Goal: Information Seeking & Learning: Learn about a topic

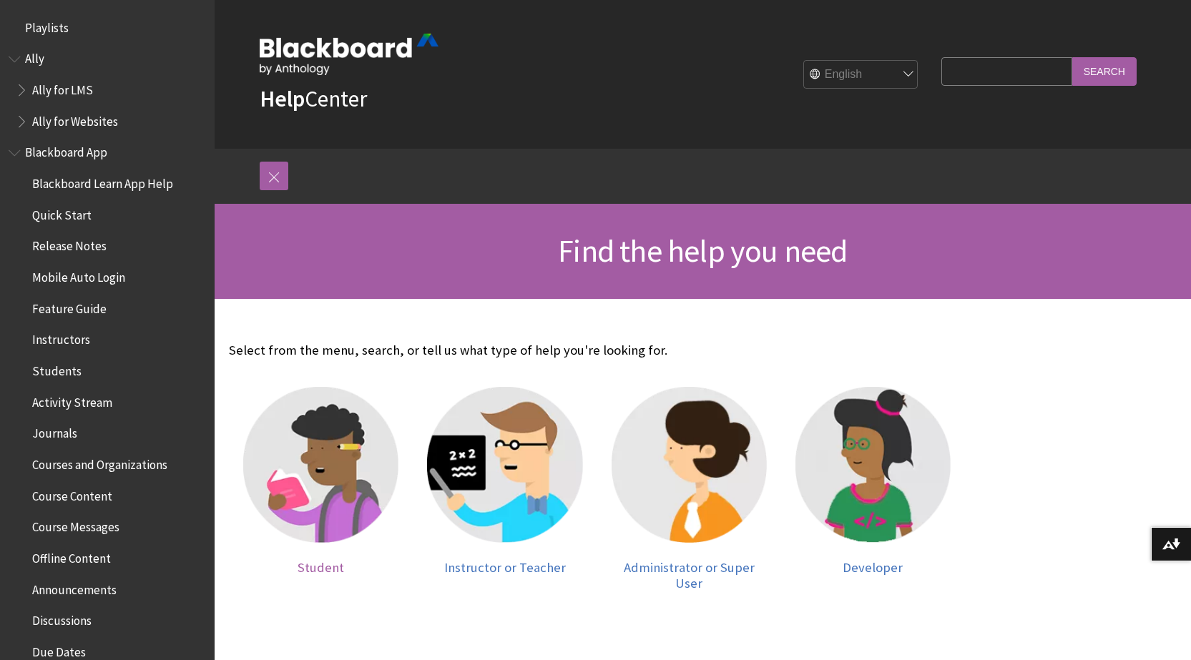
click at [324, 451] on img at bounding box center [320, 464] width 155 height 155
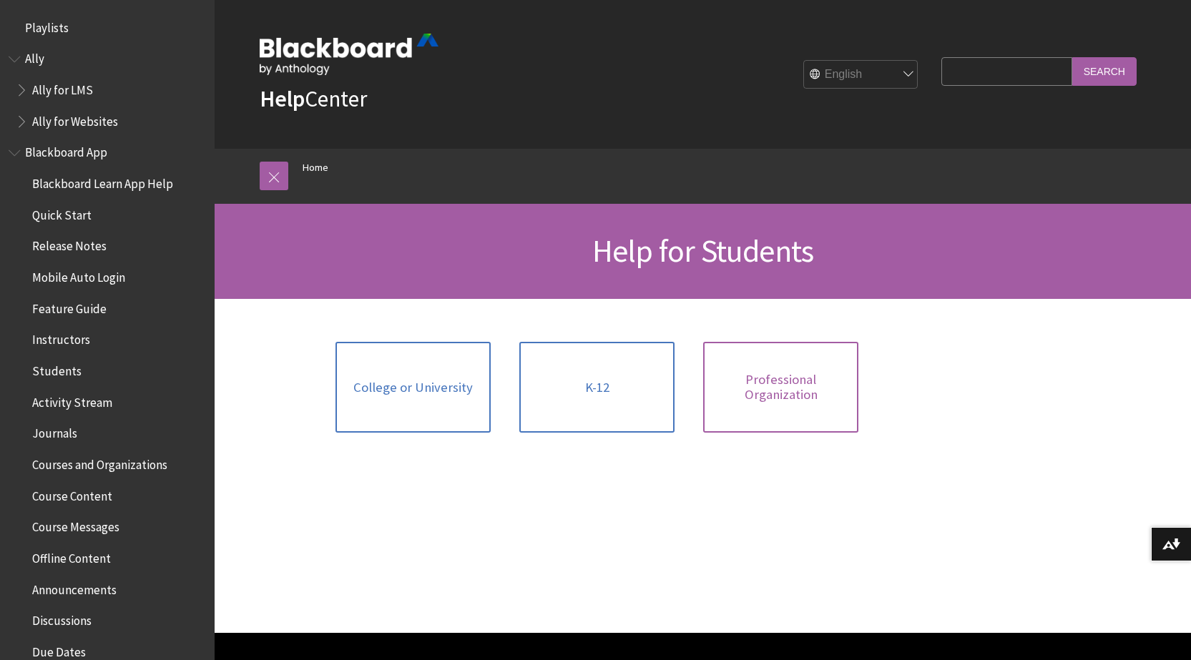
click at [808, 372] on span "Professional Organization" at bounding box center [781, 387] width 138 height 31
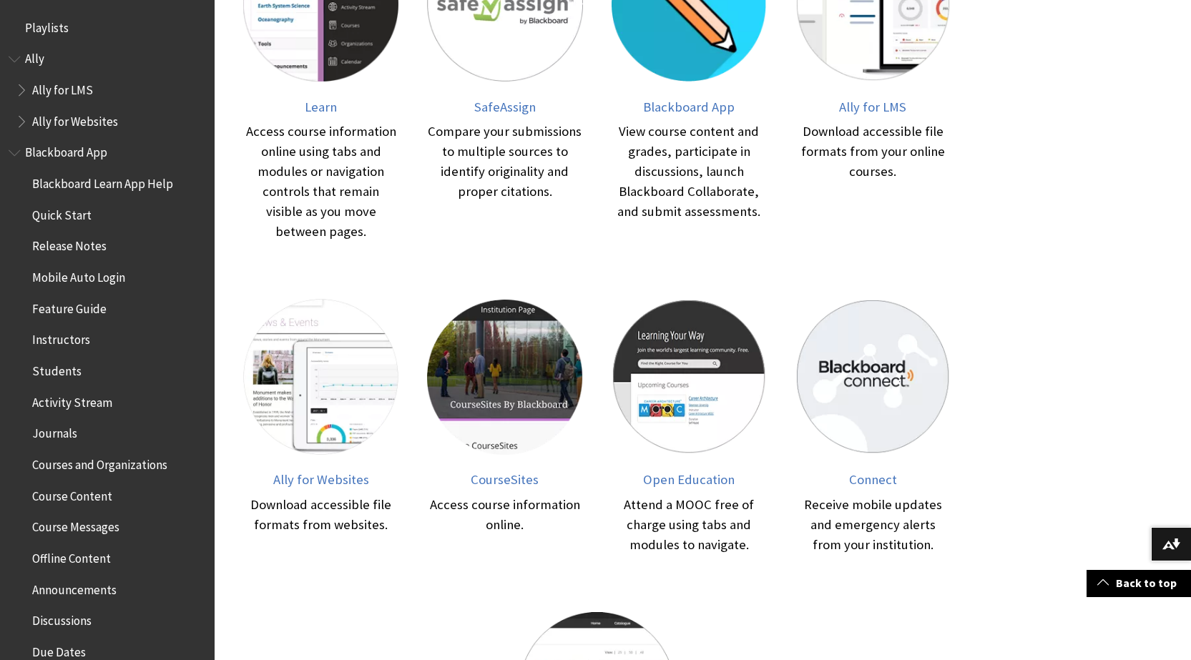
scroll to position [429, 0]
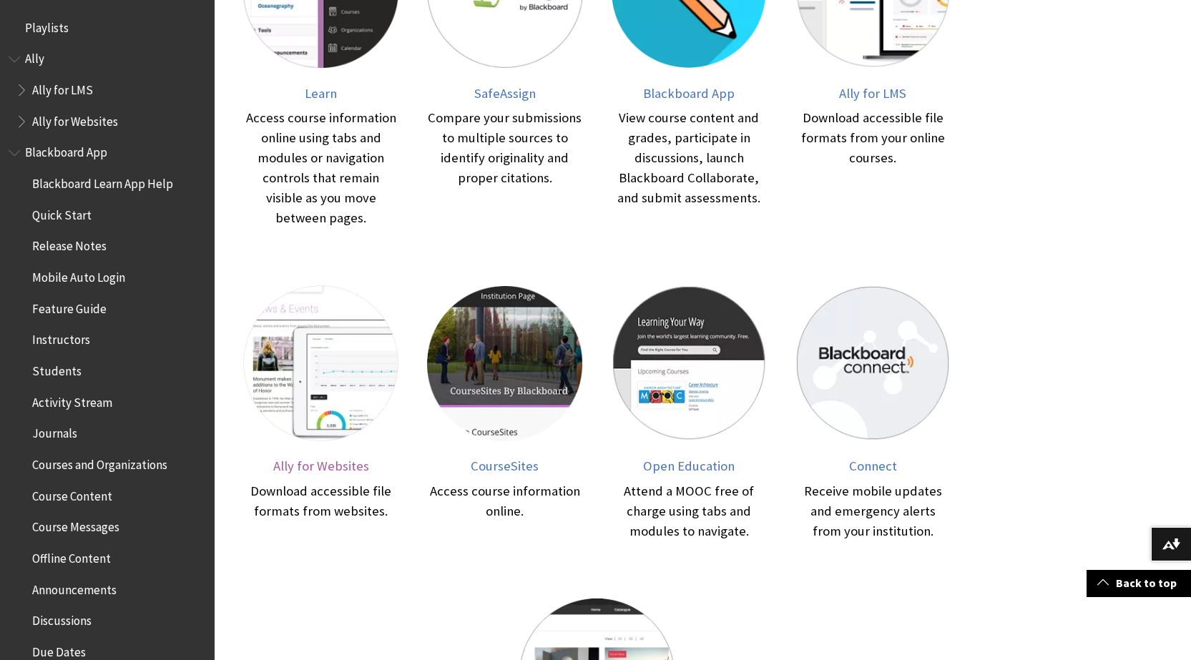
click at [326, 424] on img at bounding box center [320, 362] width 155 height 155
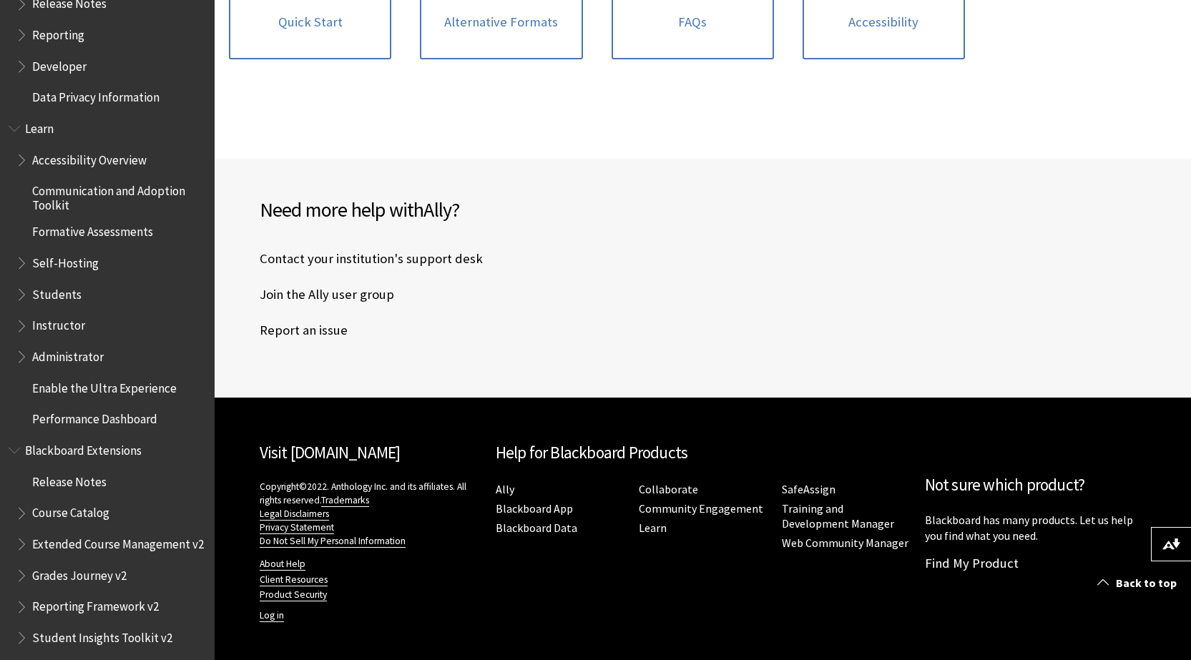
scroll to position [1548, 0]
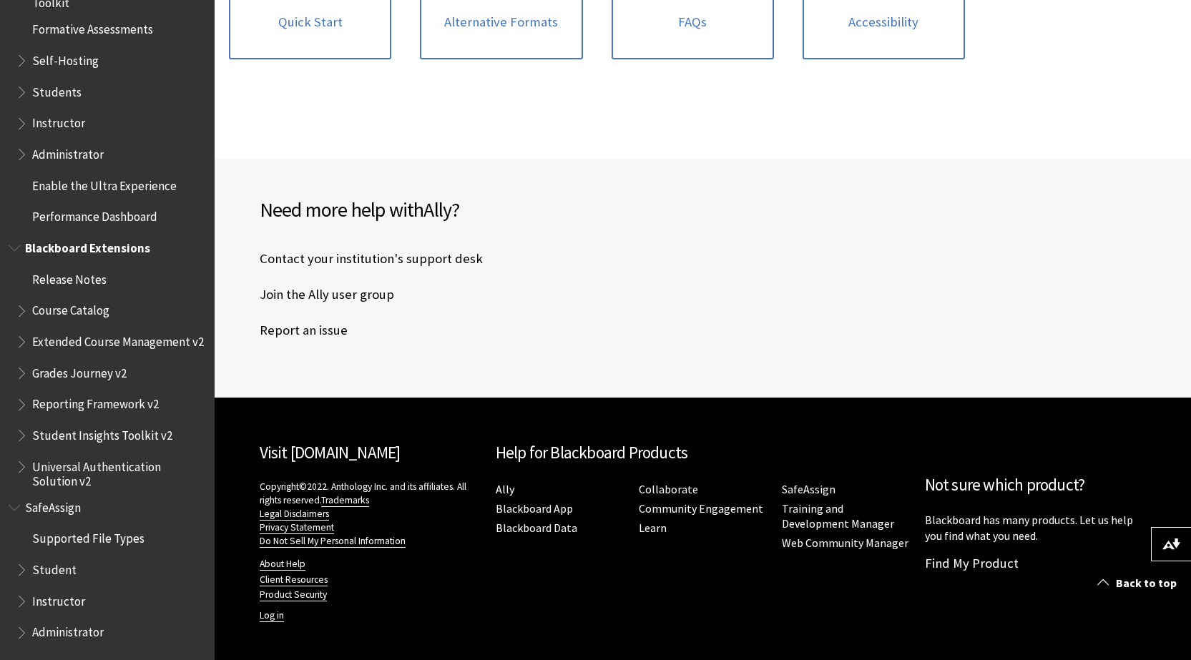
click at [141, 469] on span "Universal Authentication Solution v2" at bounding box center [118, 472] width 172 height 34
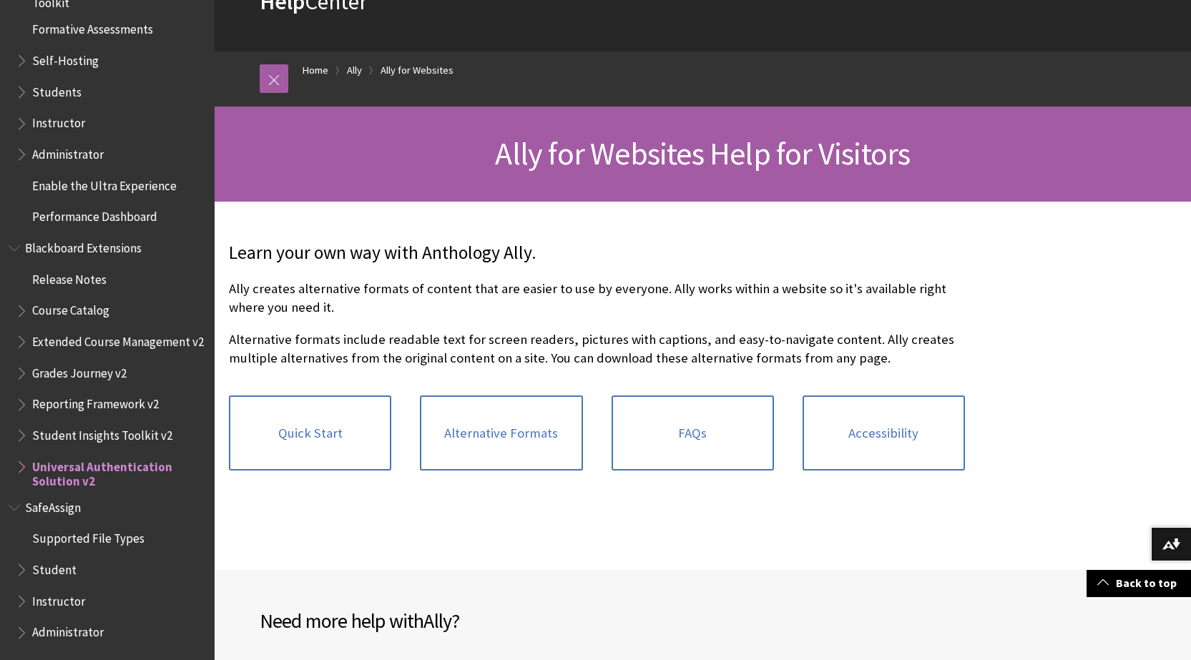
scroll to position [0, 0]
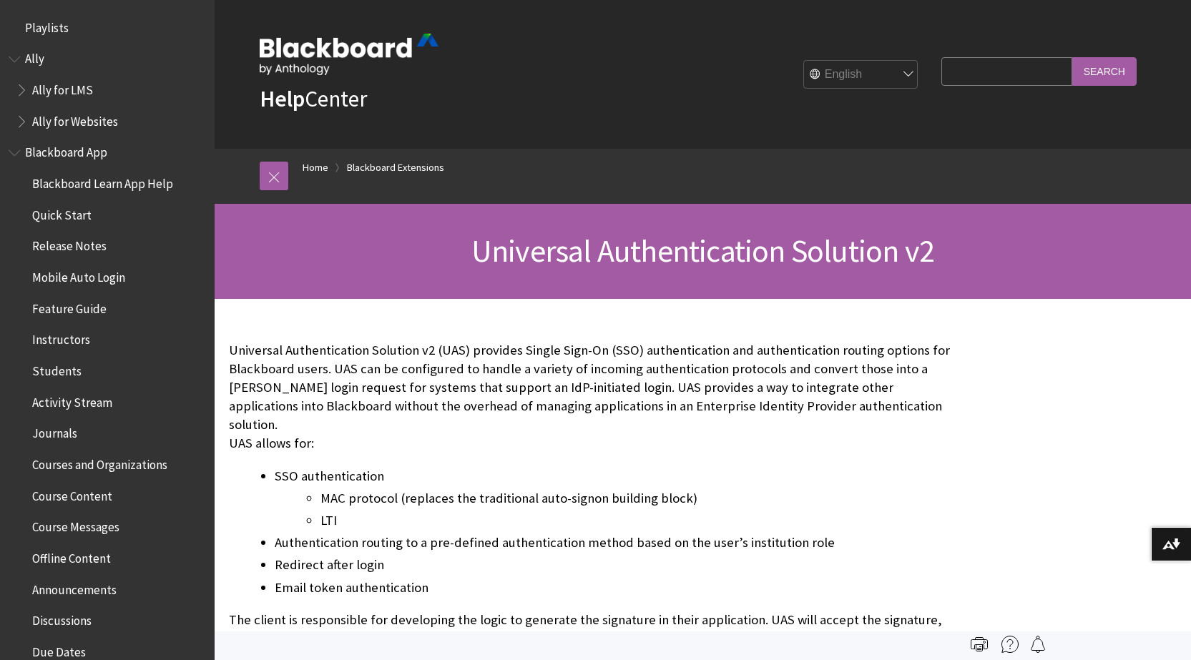
scroll to position [1517, 0]
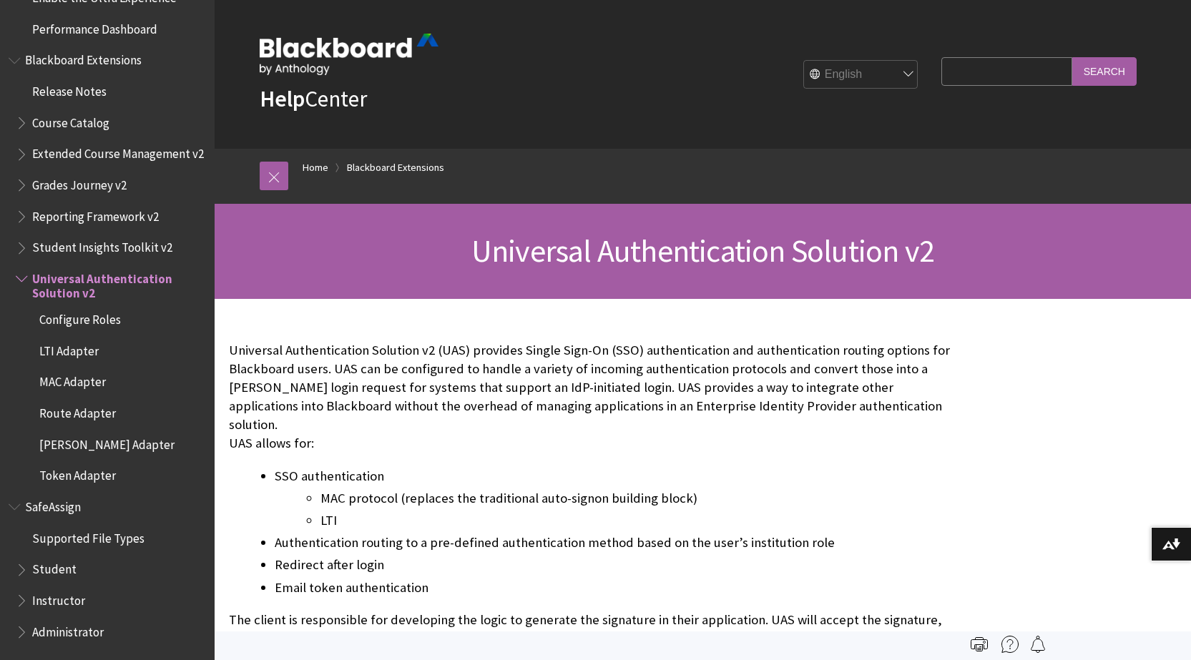
click at [124, 315] on span "Configure Roles" at bounding box center [114, 320] width 183 height 24
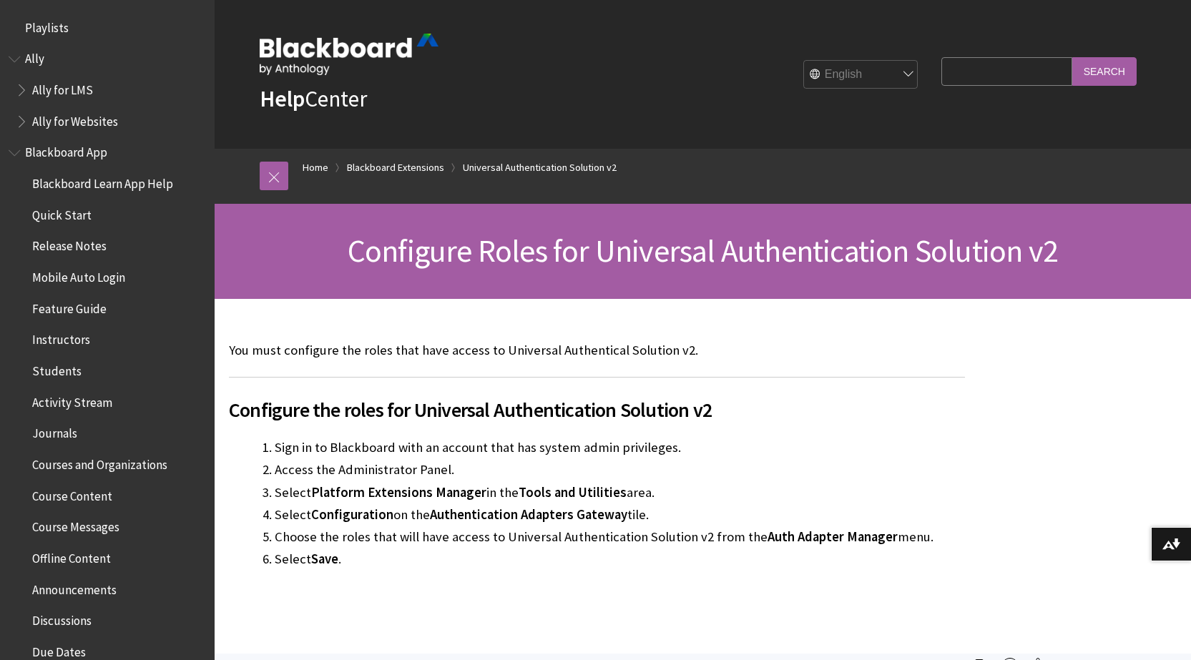
scroll to position [1517, 0]
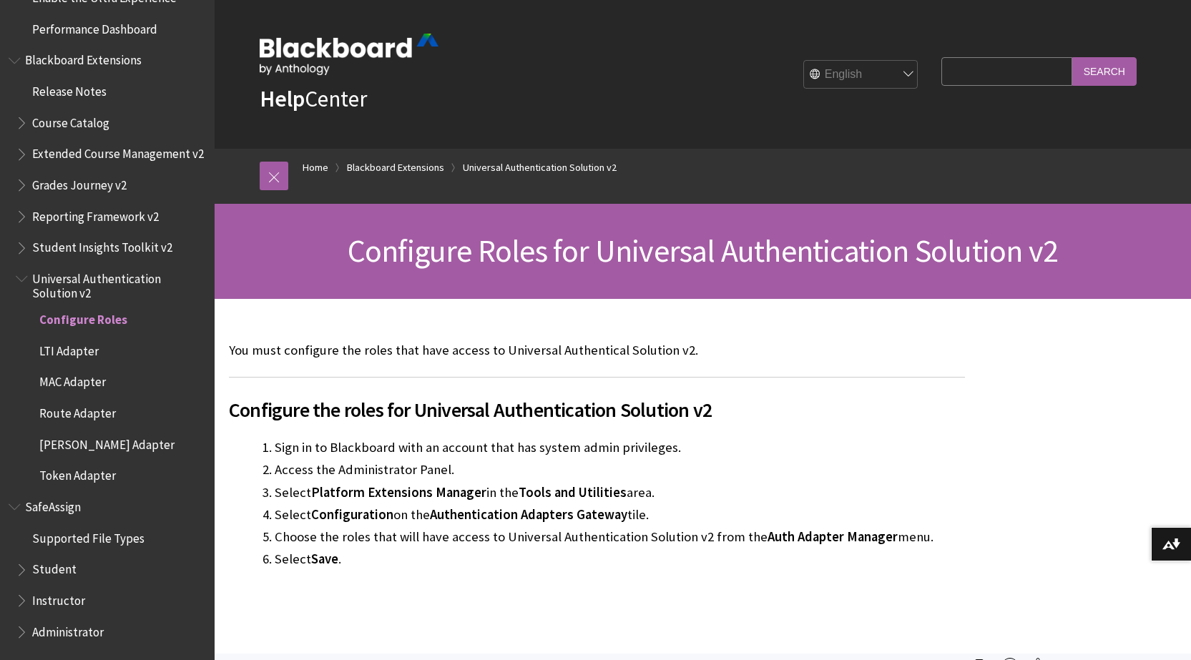
click at [100, 248] on span "Student Insights Toolkit v2" at bounding box center [102, 245] width 140 height 19
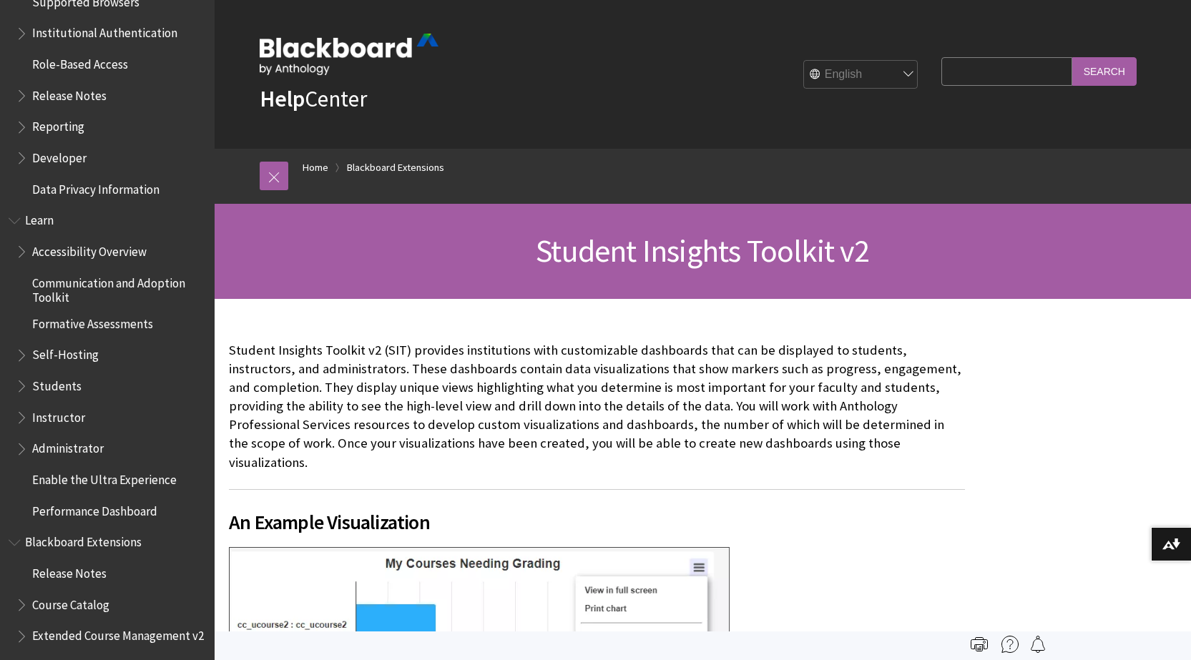
scroll to position [739, 0]
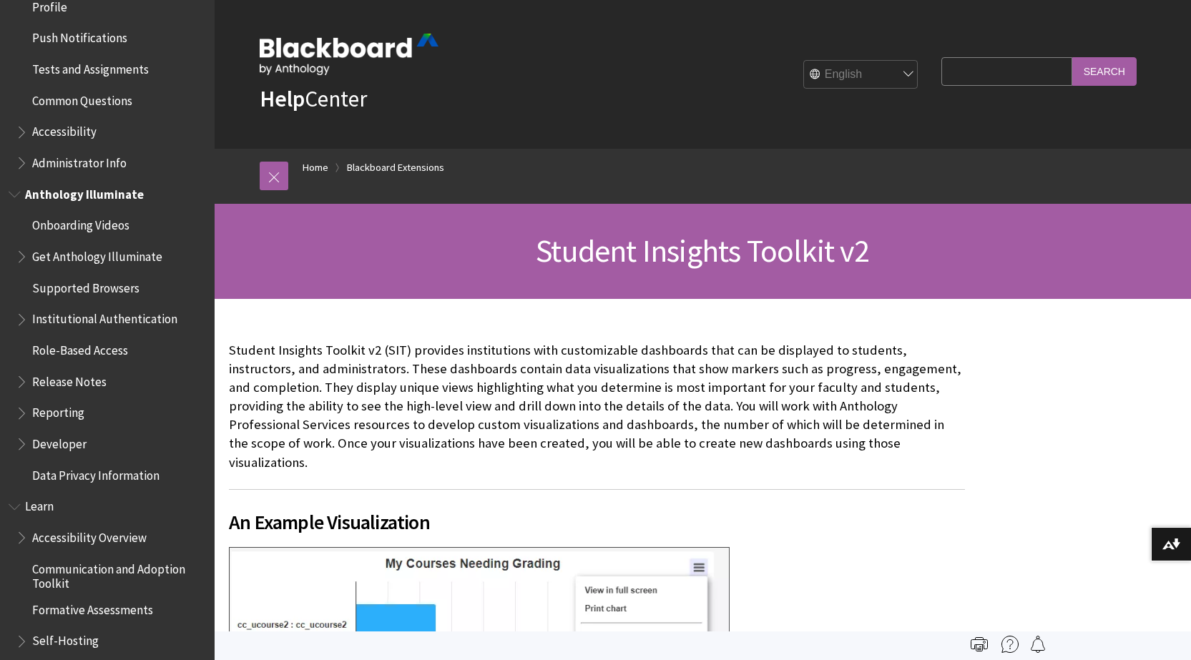
click at [84, 255] on span "Get Anthology Illuminate" at bounding box center [97, 254] width 130 height 19
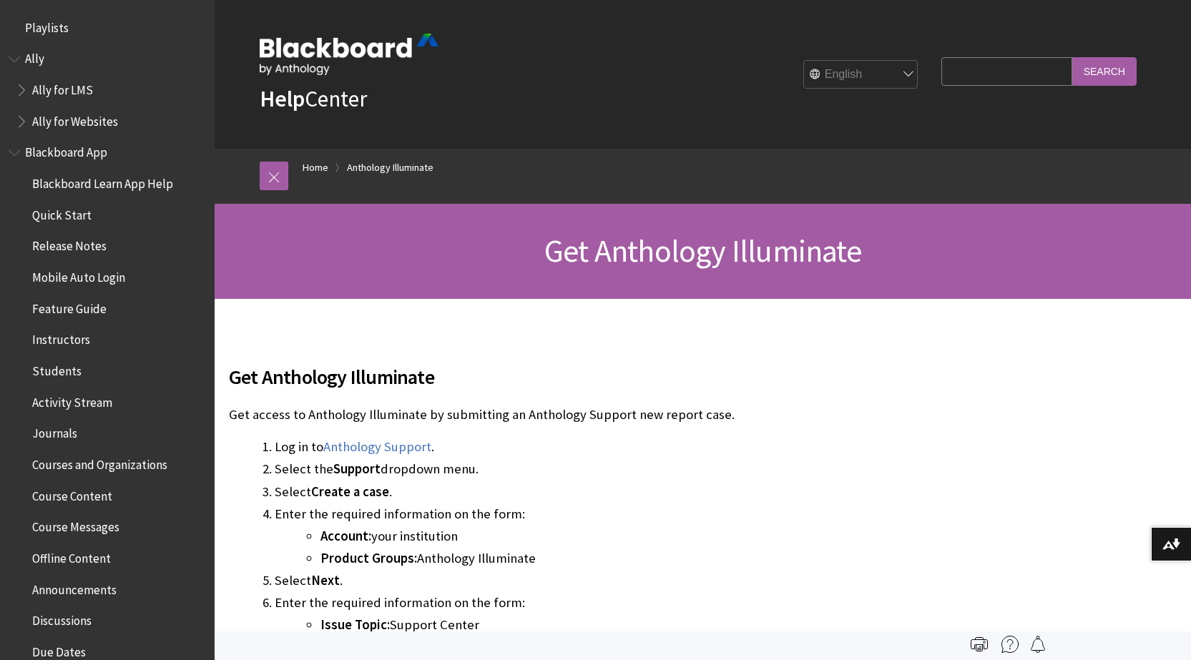
scroll to position [962, 0]
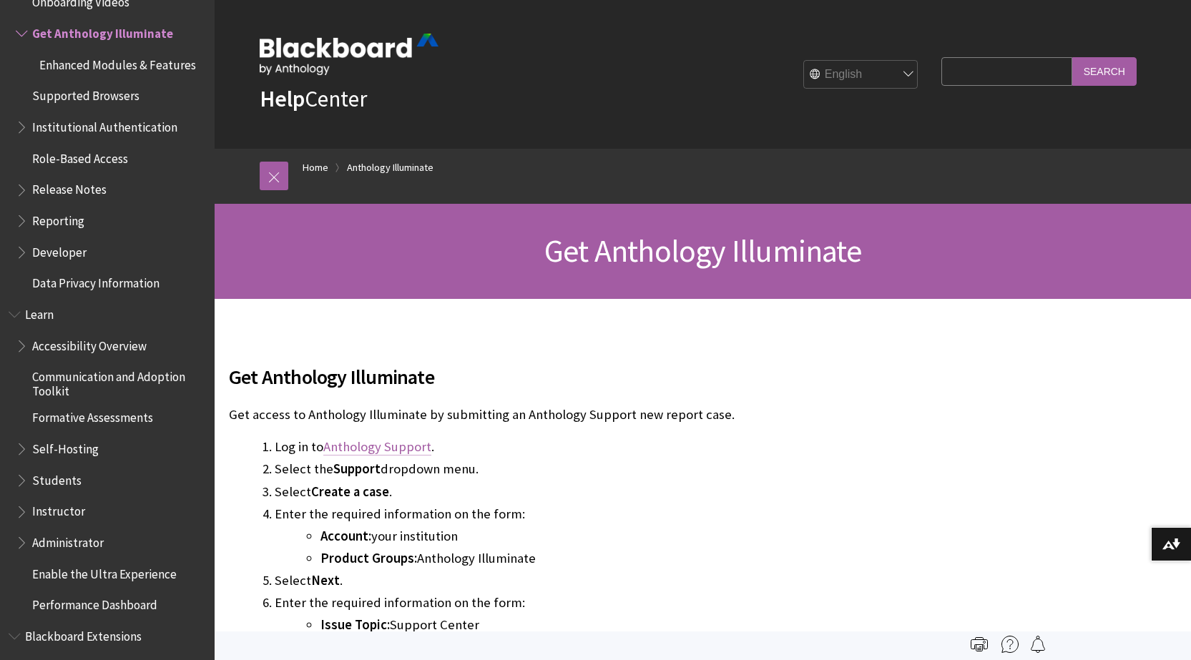
click at [348, 445] on link "Anthology Support" at bounding box center [377, 447] width 108 height 17
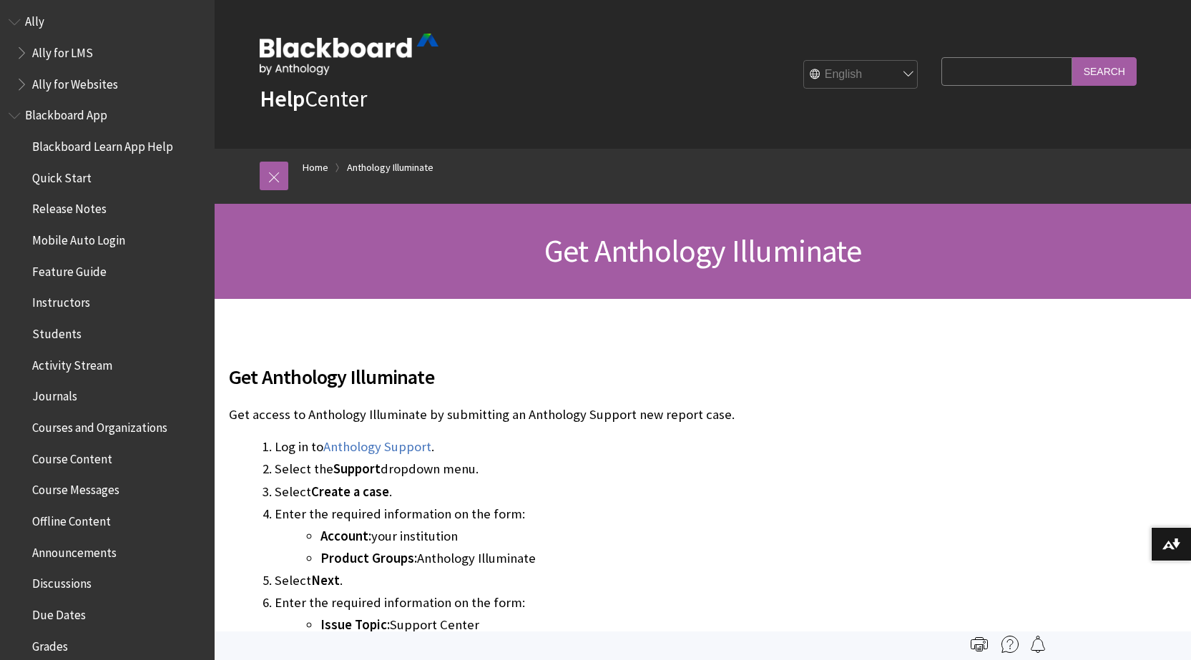
scroll to position [32, 0]
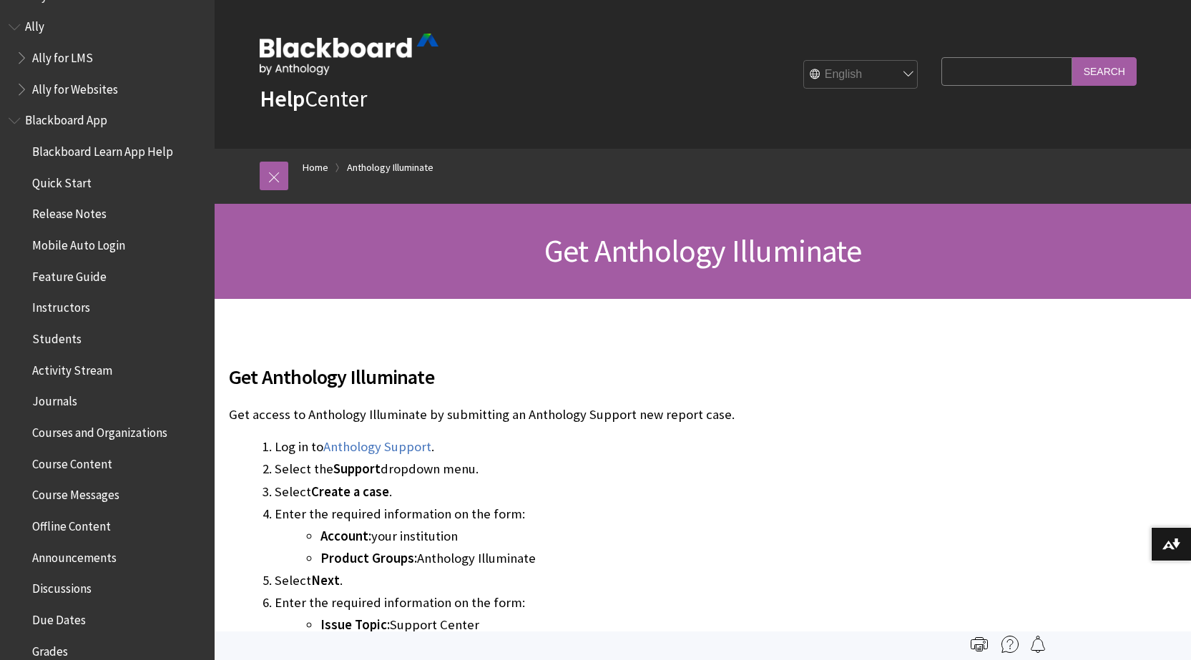
click at [66, 310] on span "Instructors" at bounding box center [61, 305] width 58 height 19
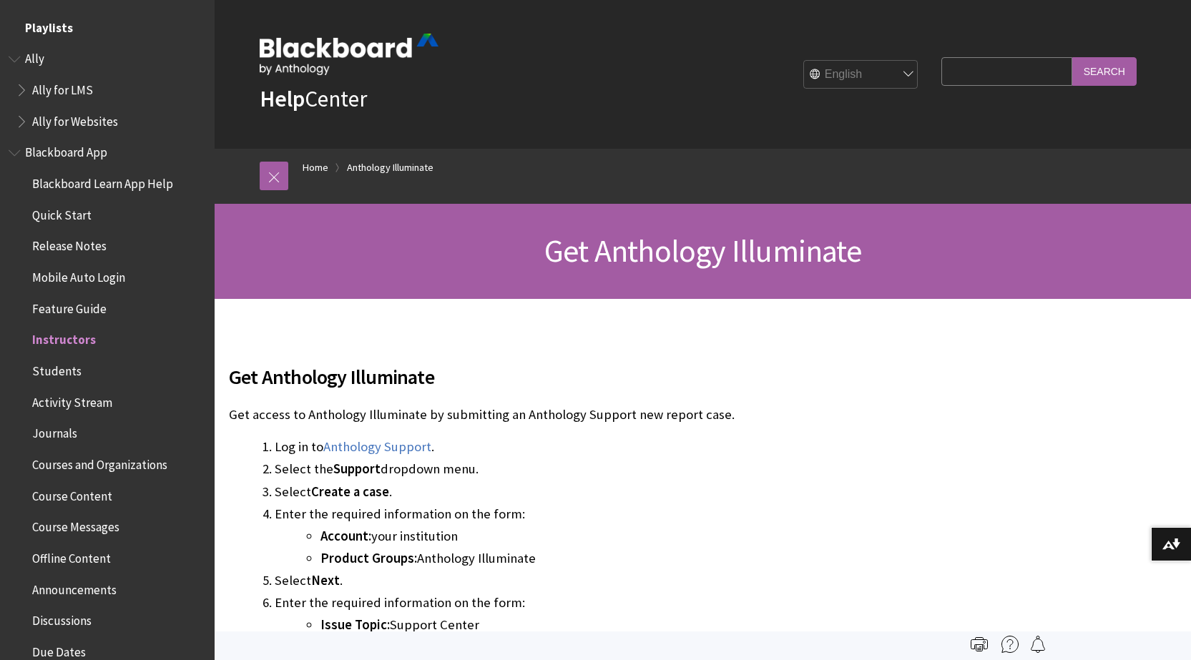
click at [44, 28] on span "Playlists" at bounding box center [49, 25] width 48 height 19
